Goal: Transaction & Acquisition: Obtain resource

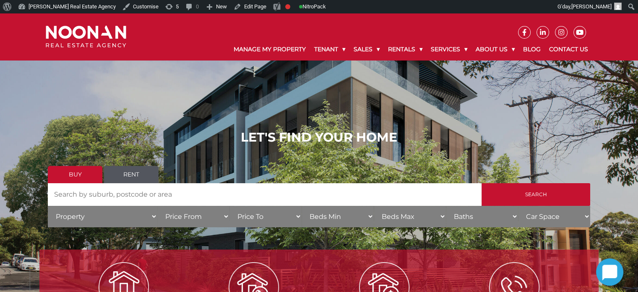
click at [490, 150] on div "LET'S FIND YOUR HOME Buy Rent Search Search by Address House Category Property …" at bounding box center [319, 181] width 543 height 103
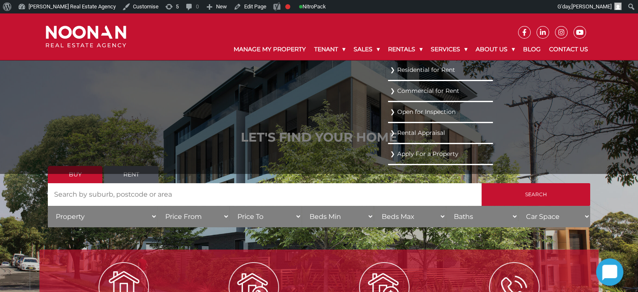
click at [406, 68] on link "Residential for Rent" at bounding box center [440, 69] width 101 height 11
click at [405, 68] on link "Residential for Rent" at bounding box center [440, 69] width 101 height 11
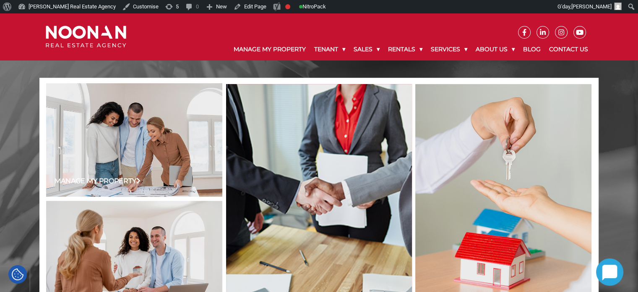
scroll to position [552, 0]
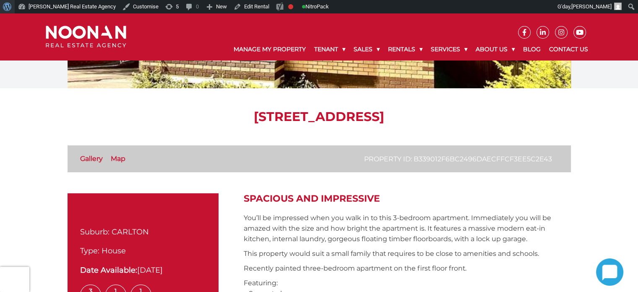
scroll to position [156, 0]
